Goal: Information Seeking & Learning: Check status

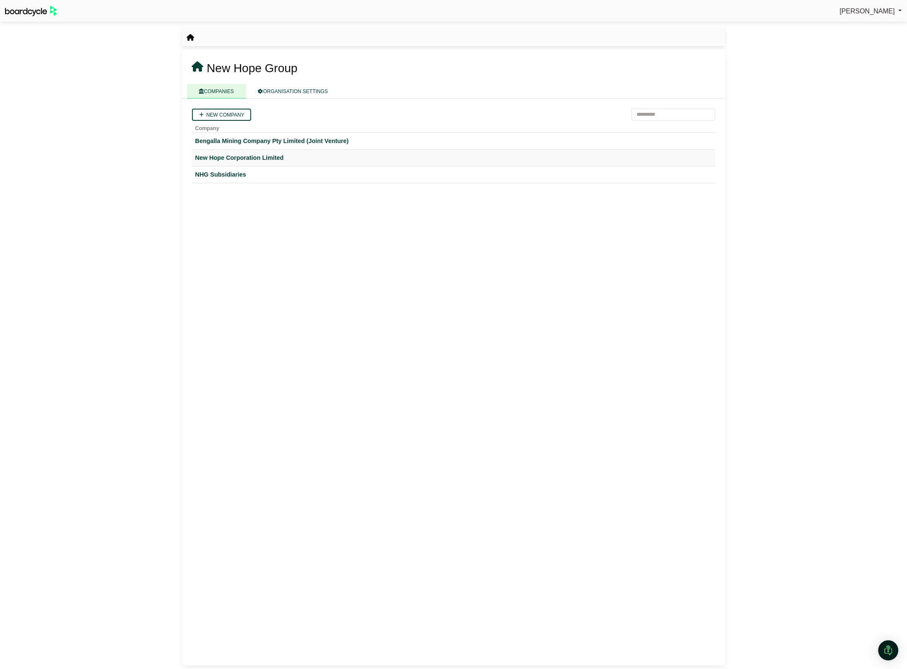
click at [223, 158] on div "New Hope Corporation Limited" at bounding box center [453, 158] width 516 height 10
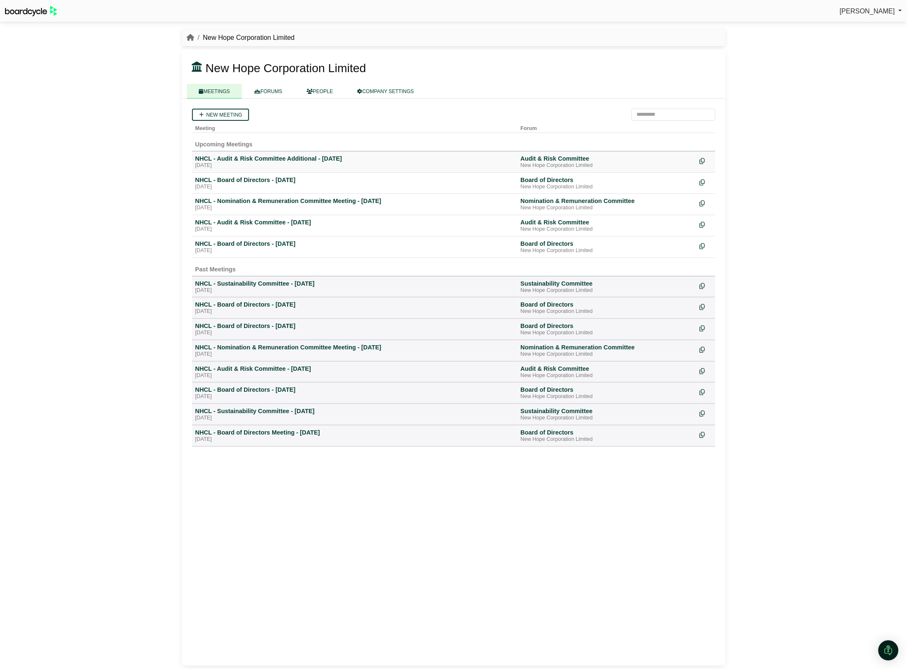
click at [229, 157] on div "NHCL - Audit & Risk Committee Additional - [DATE]" at bounding box center [354, 159] width 319 height 8
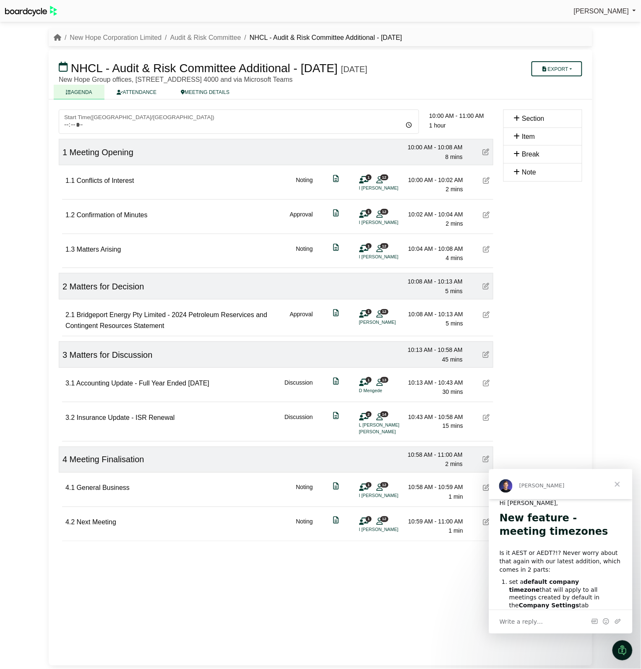
scroll to position [52, 0]
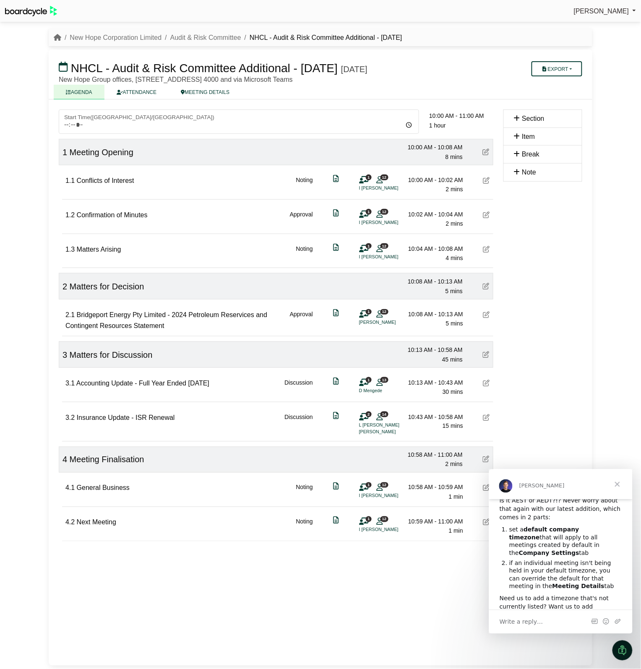
click at [532, 625] on span "Write a reply…" at bounding box center [521, 621] width 44 height 11
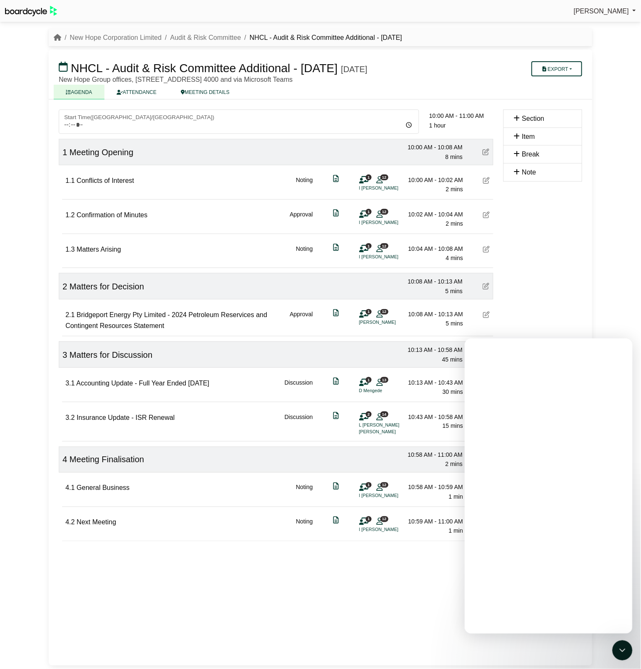
scroll to position [0, 0]
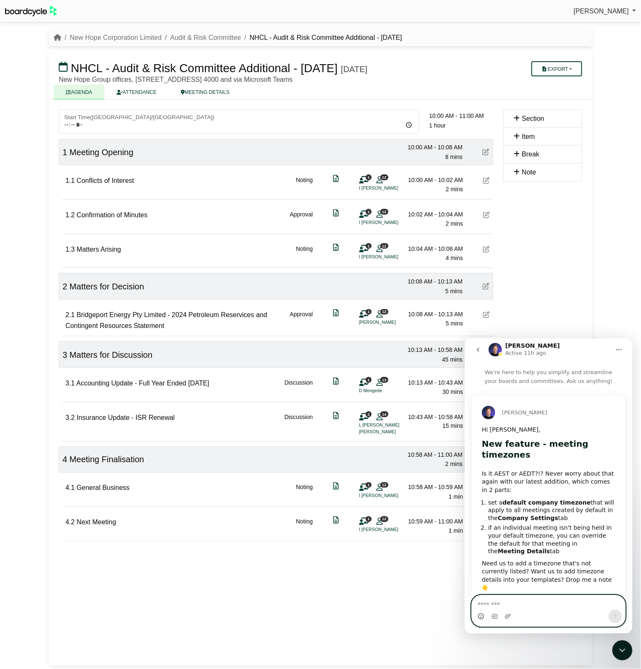
click at [479, 616] on icon "Emoji picker" at bounding box center [480, 615] width 7 height 7
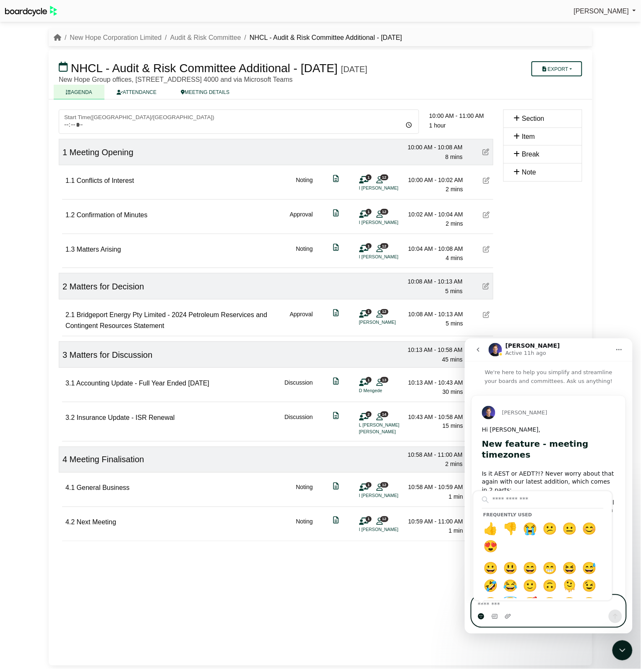
click at [481, 616] on circle "Emoji picker" at bounding box center [479, 615] width 5 height 5
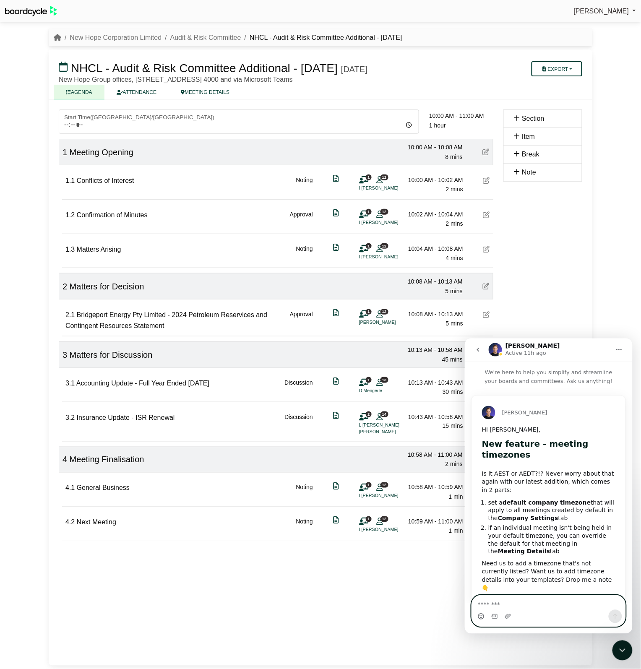
click at [481, 616] on icon "Emoji picker" at bounding box center [480, 615] width 7 height 7
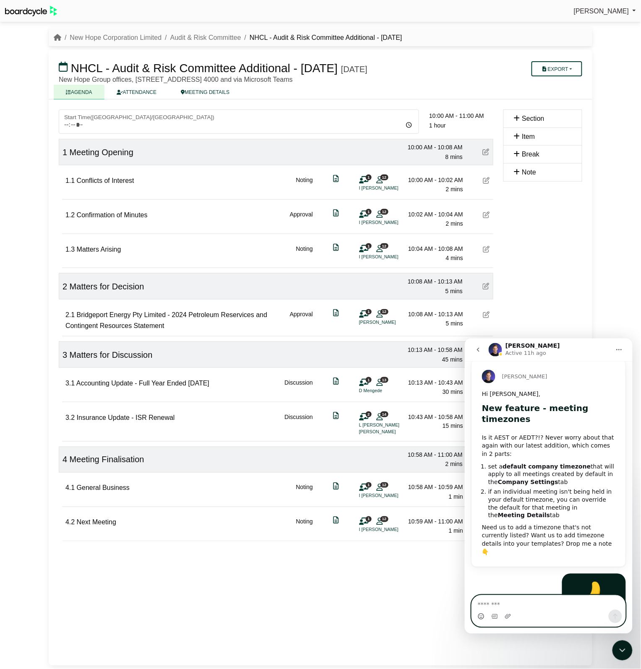
scroll to position [60, 0]
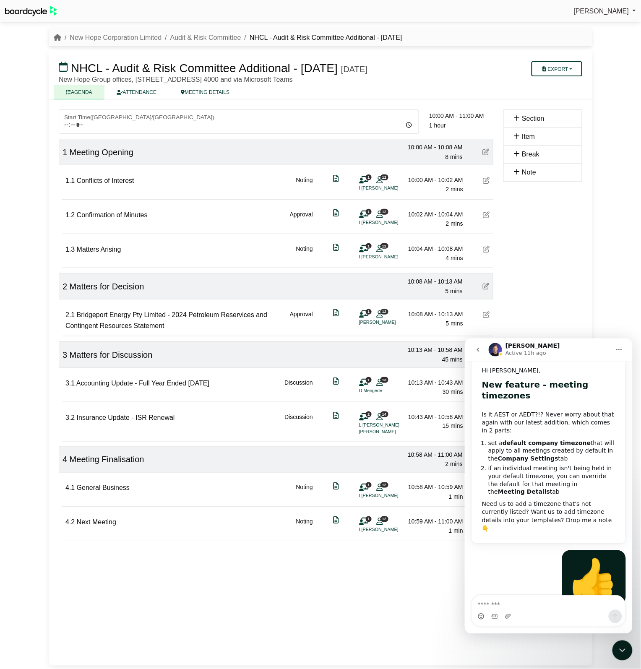
click at [620, 349] on icon "Home" at bounding box center [618, 349] width 5 height 1
click at [610, 301] on div "Sylvia Lee Sign Out New Hope Corporation Limited Audit & Risk Committee NHCL - …" at bounding box center [320, 334] width 641 height 669
click at [625, 648] on icon "Close Intercom Messenger" at bounding box center [622, 650] width 10 height 10
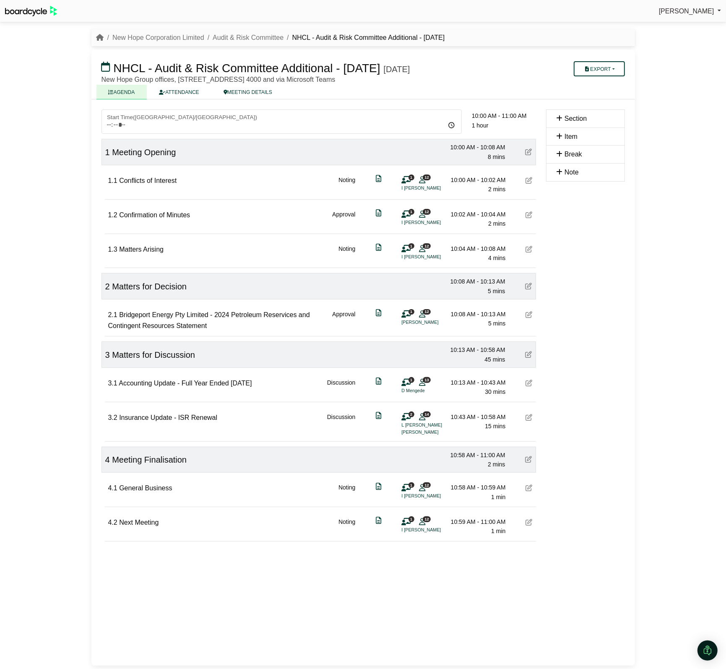
click at [607, 394] on div "Section Item Break Note" at bounding box center [585, 342] width 89 height 466
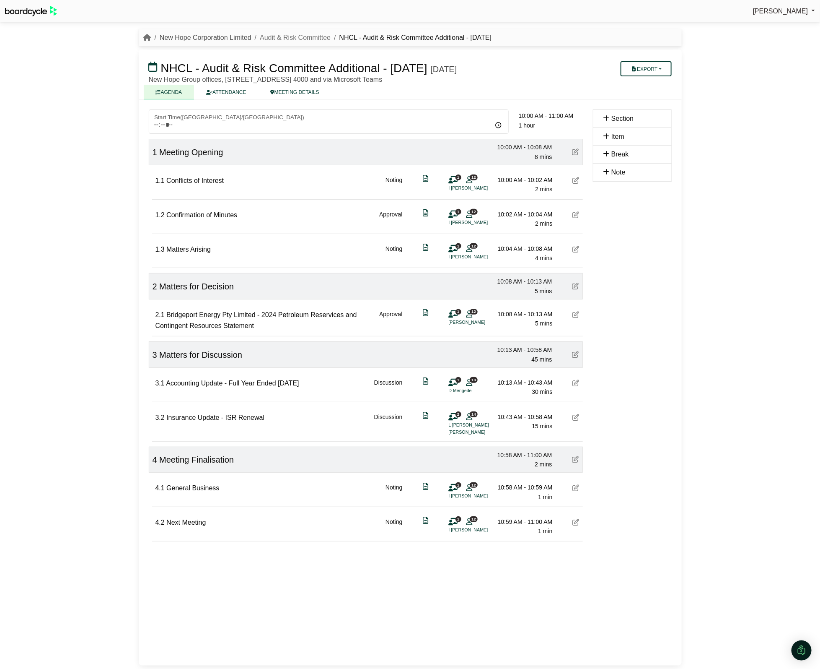
click at [225, 34] on link "New Hope Corporation Limited" at bounding box center [206, 37] width 92 height 7
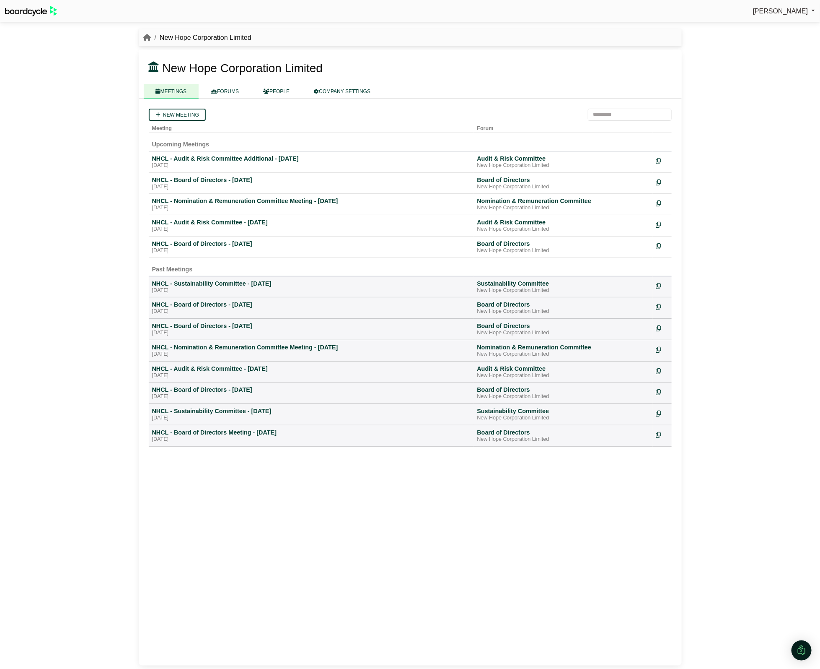
click at [730, 201] on div "[PERSON_NAME] Sign Out New Hope Corporation Limited New Hope Corporation Limited" at bounding box center [410, 334] width 820 height 669
click at [358, 92] on link "COMPANY SETTINGS" at bounding box center [342, 91] width 81 height 15
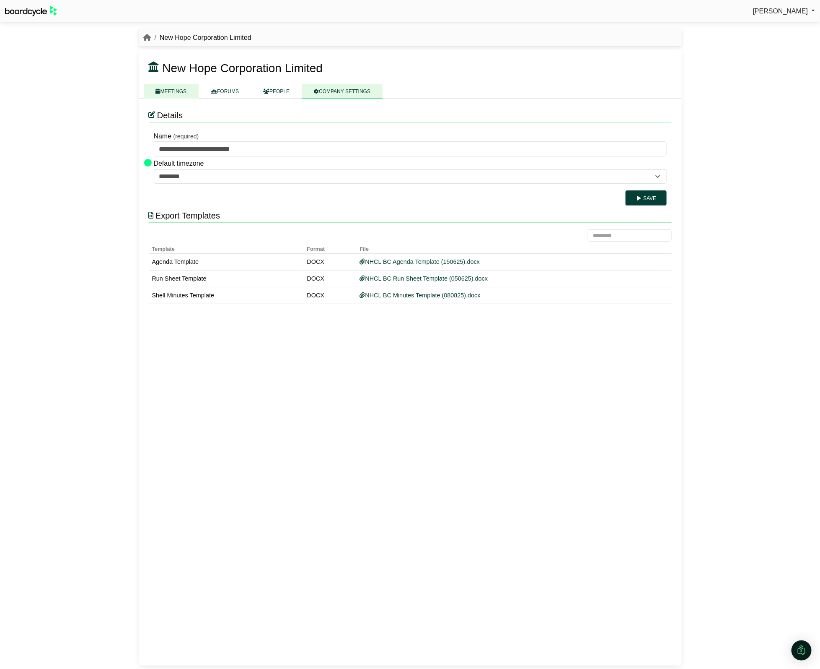
click at [171, 95] on link "MEETINGS" at bounding box center [171, 91] width 55 height 15
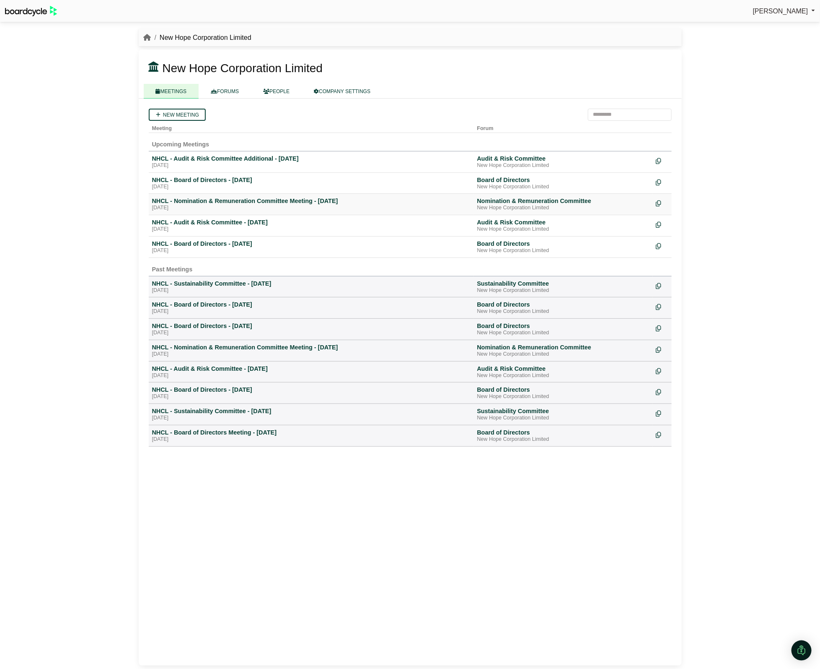
click at [215, 202] on div "NHCL - Nomination & Remuneration Committee Meeting - [DATE]" at bounding box center [311, 201] width 319 height 8
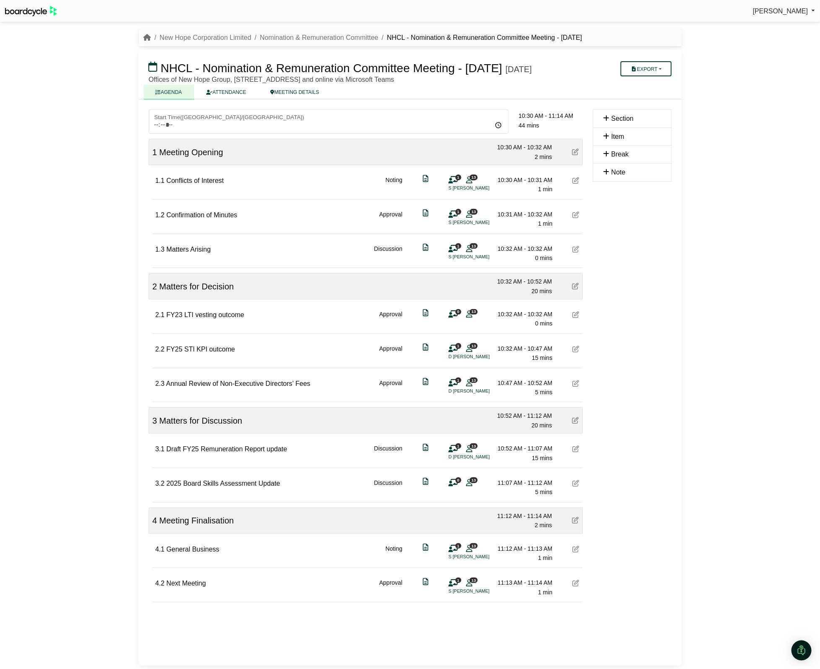
click at [143, 37] on div "New Hope Corporation Limited Nomination & Remuneration Committee NHCL - Nominat…" at bounding box center [410, 37] width 543 height 11
click at [147, 37] on icon "breadcrumb" at bounding box center [148, 37] width 8 height 7
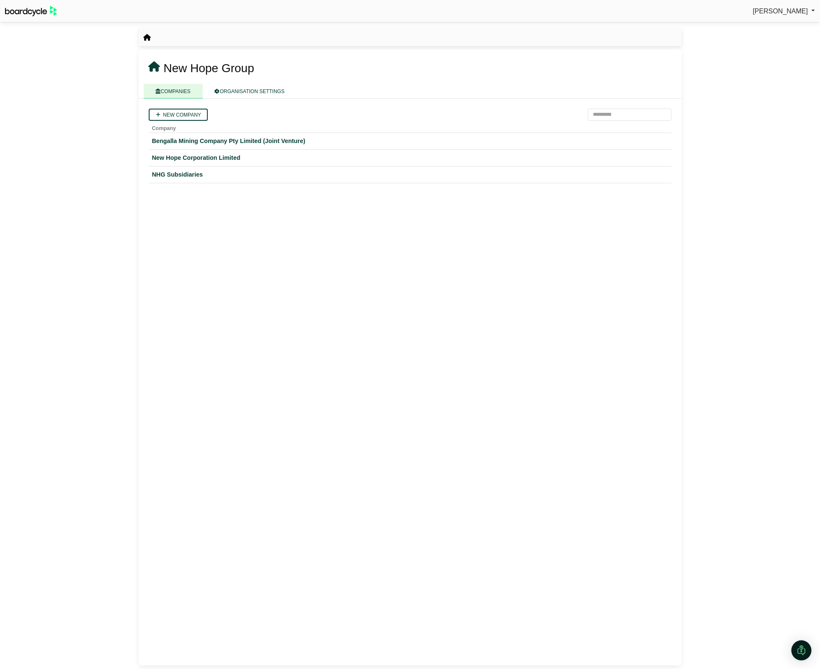
click at [737, 102] on div "[PERSON_NAME] Sign Out New Hope Group" at bounding box center [410, 334] width 820 height 669
